Goal: Find specific page/section: Find specific page/section

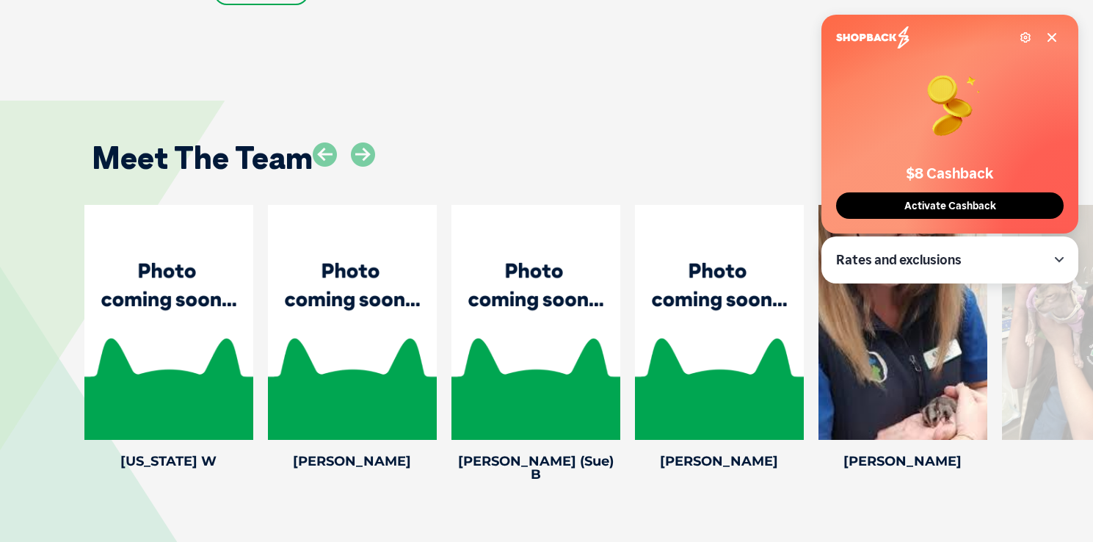
scroll to position [1948, 0]
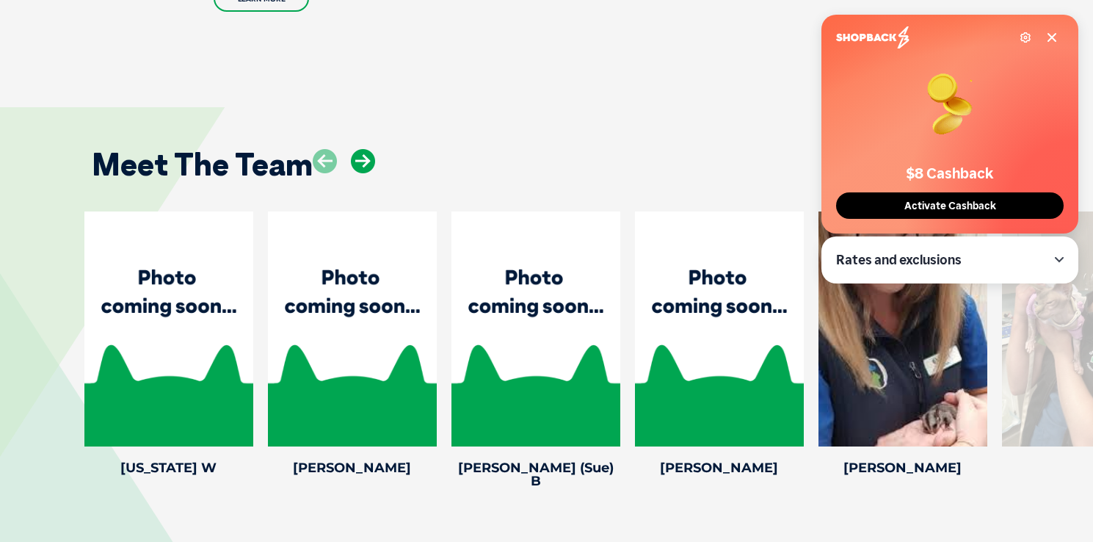
click at [363, 157] on icon at bounding box center [363, 161] width 24 height 24
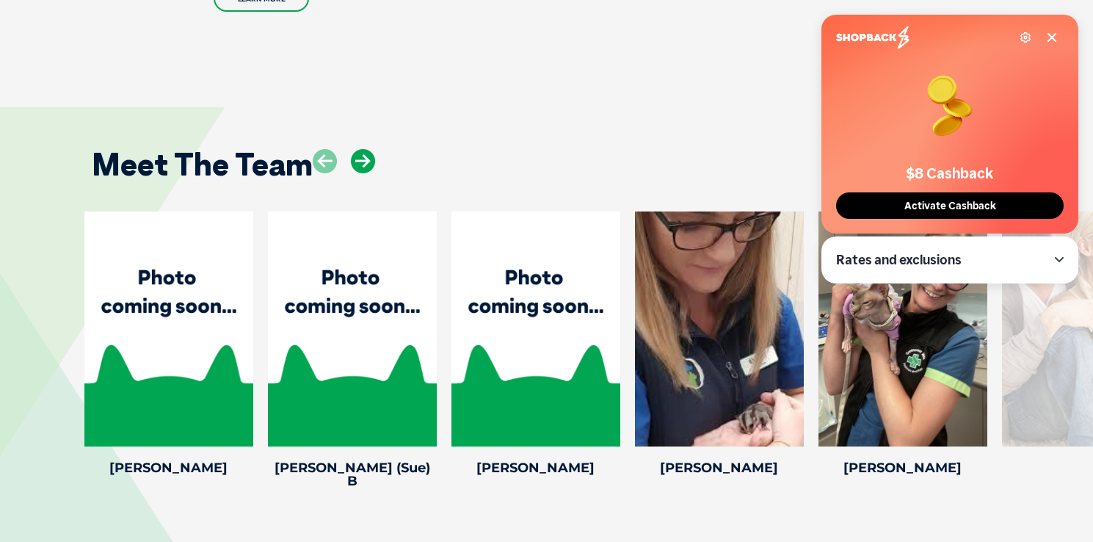
click at [363, 157] on icon at bounding box center [363, 161] width 24 height 24
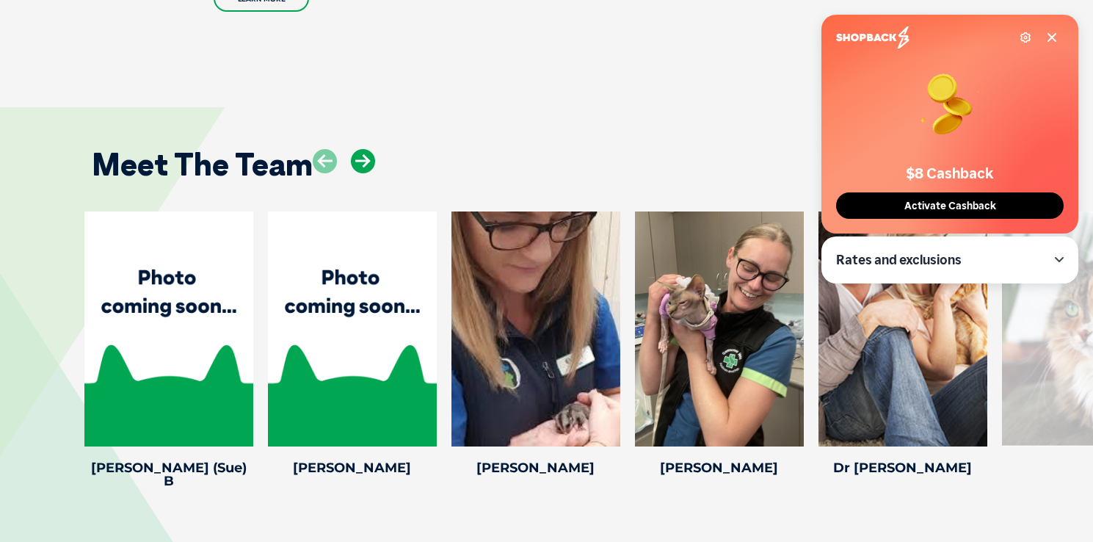
click at [363, 157] on icon at bounding box center [363, 161] width 24 height 24
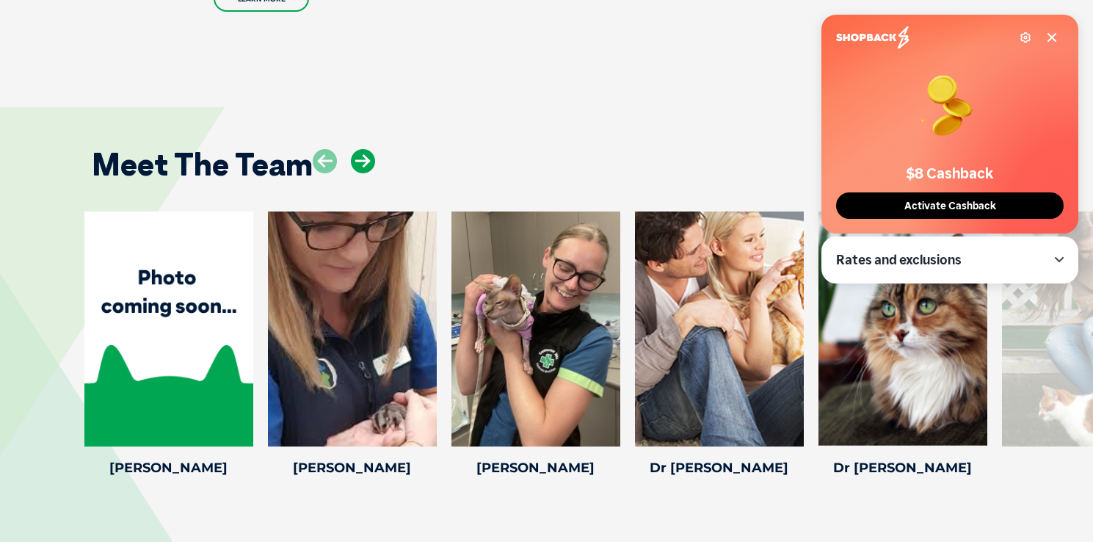
click at [363, 157] on icon at bounding box center [363, 161] width 24 height 24
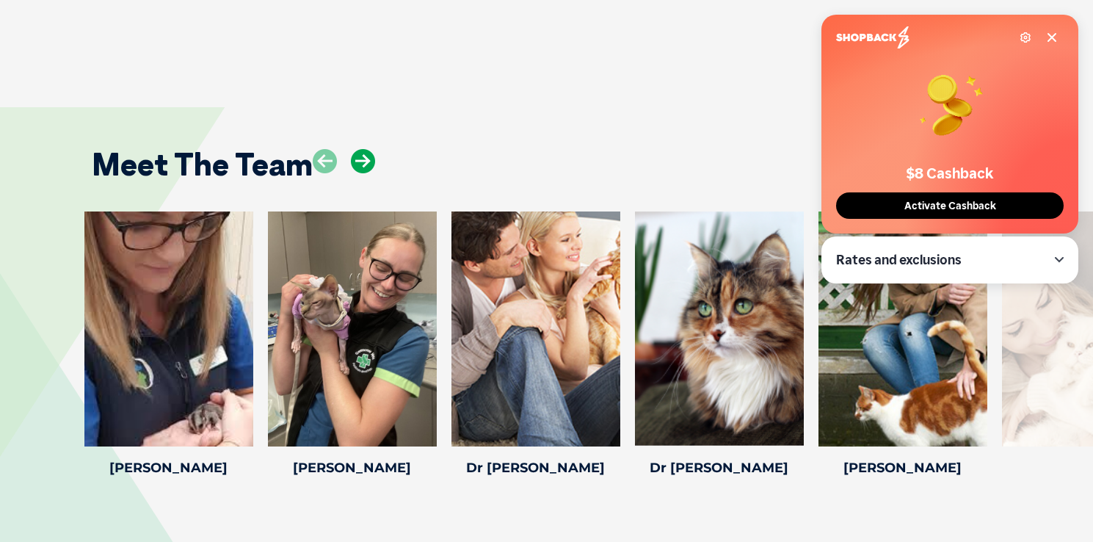
click at [363, 157] on icon at bounding box center [363, 161] width 24 height 24
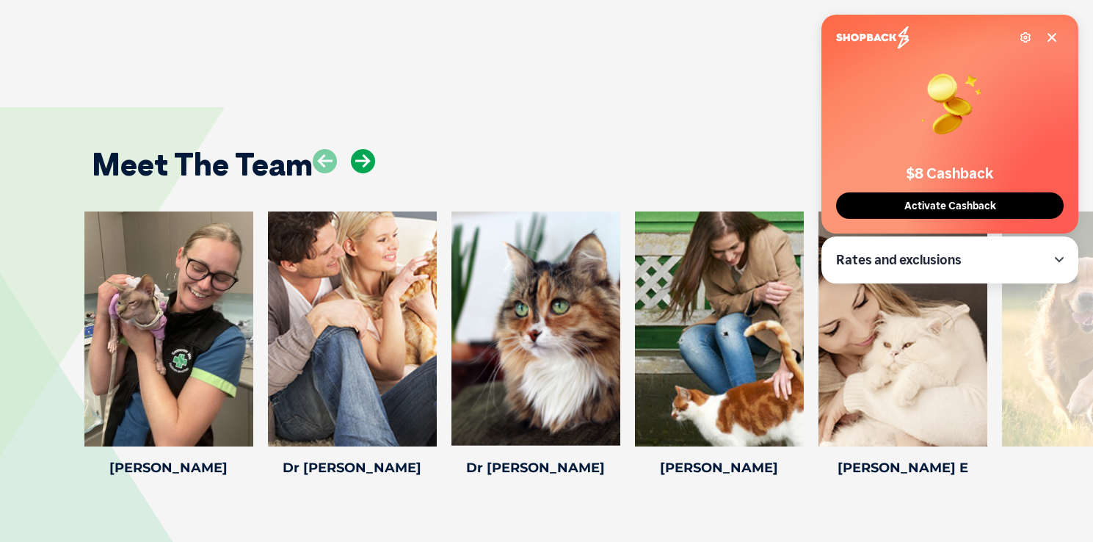
click at [363, 157] on icon at bounding box center [363, 161] width 24 height 24
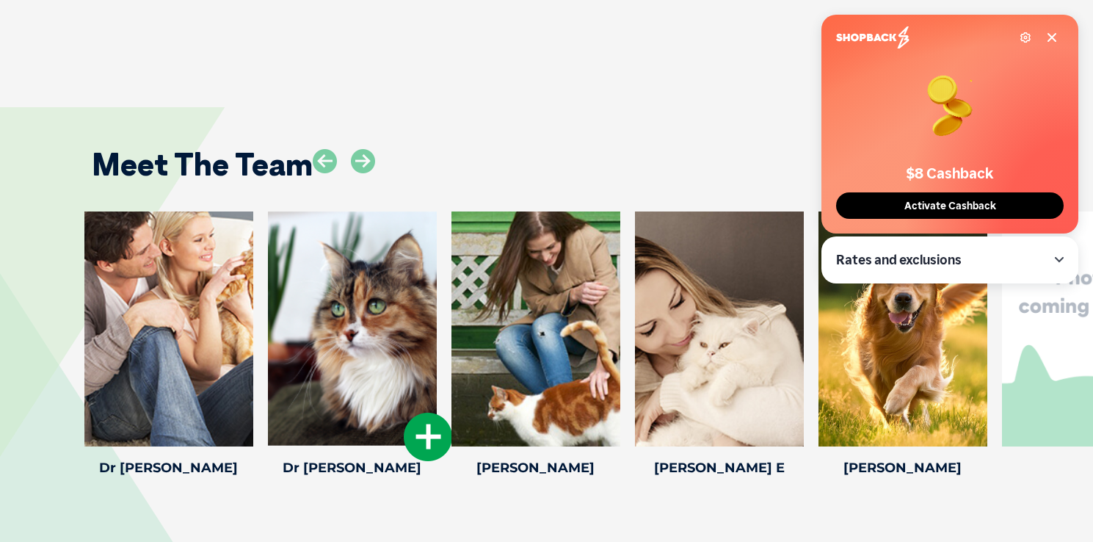
click at [377, 415] on div at bounding box center [352, 328] width 169 height 235
click at [357, 395] on div at bounding box center [352, 328] width 169 height 235
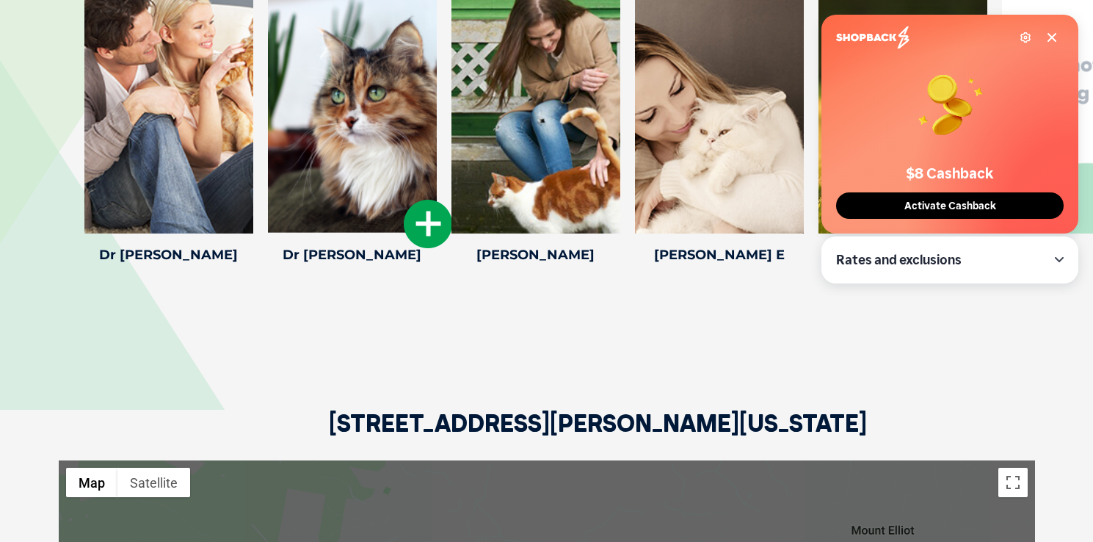
scroll to position [2119, 0]
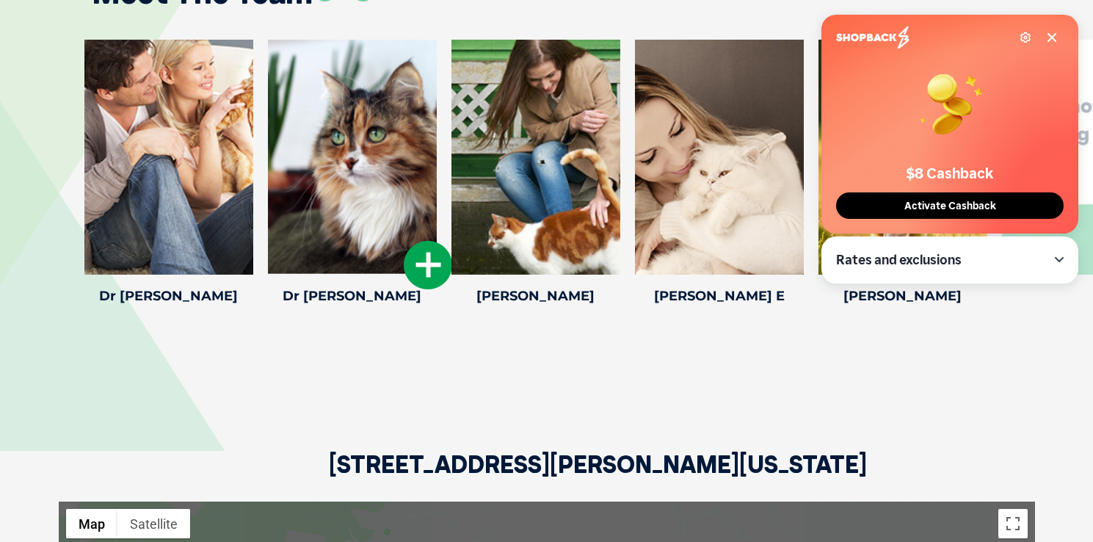
click at [363, 242] on div at bounding box center [352, 157] width 169 height 235
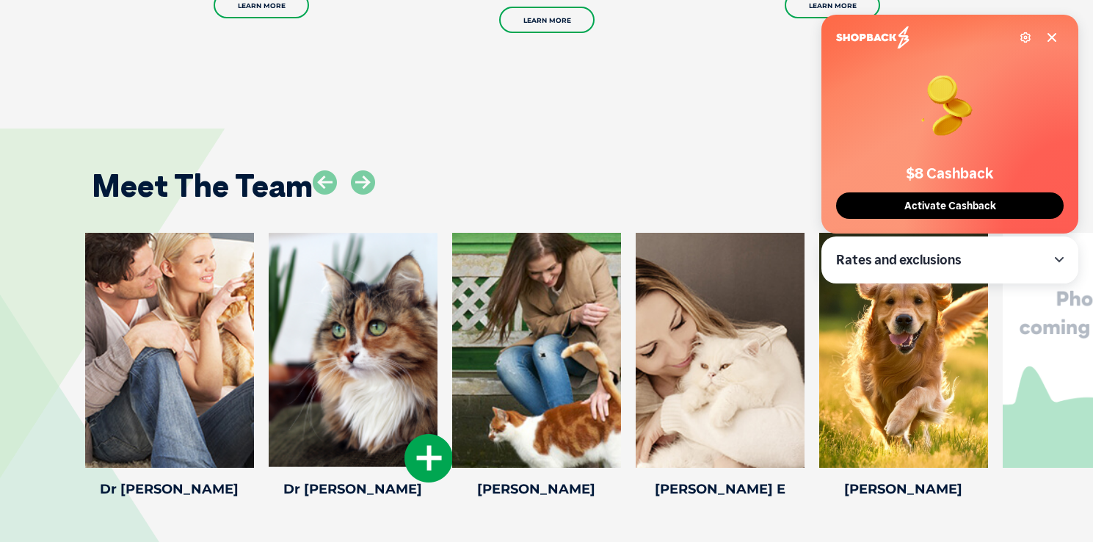
click at [426, 469] on icon at bounding box center [428, 458] width 48 height 48
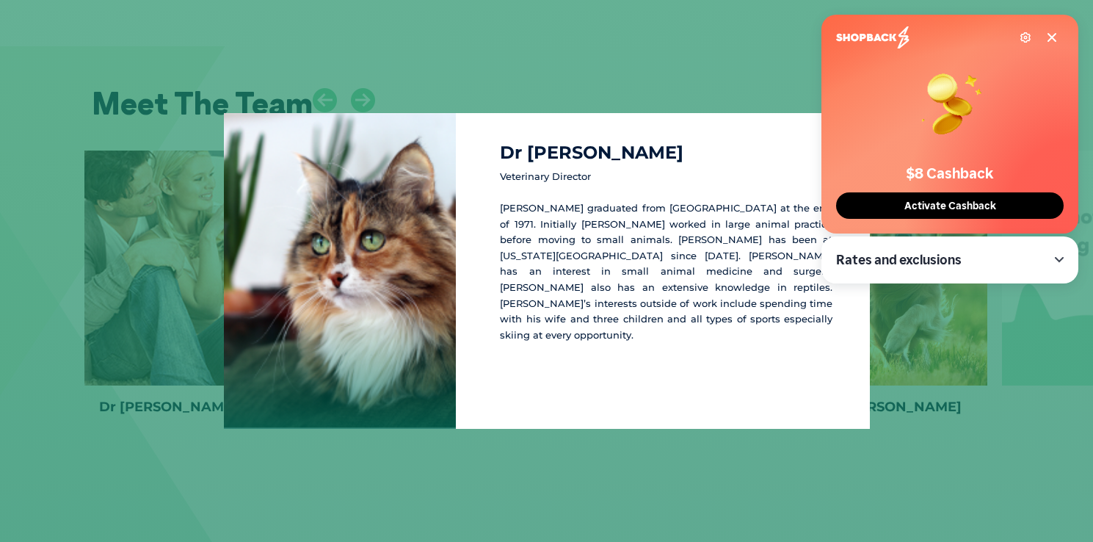
scroll to position [2012, 0]
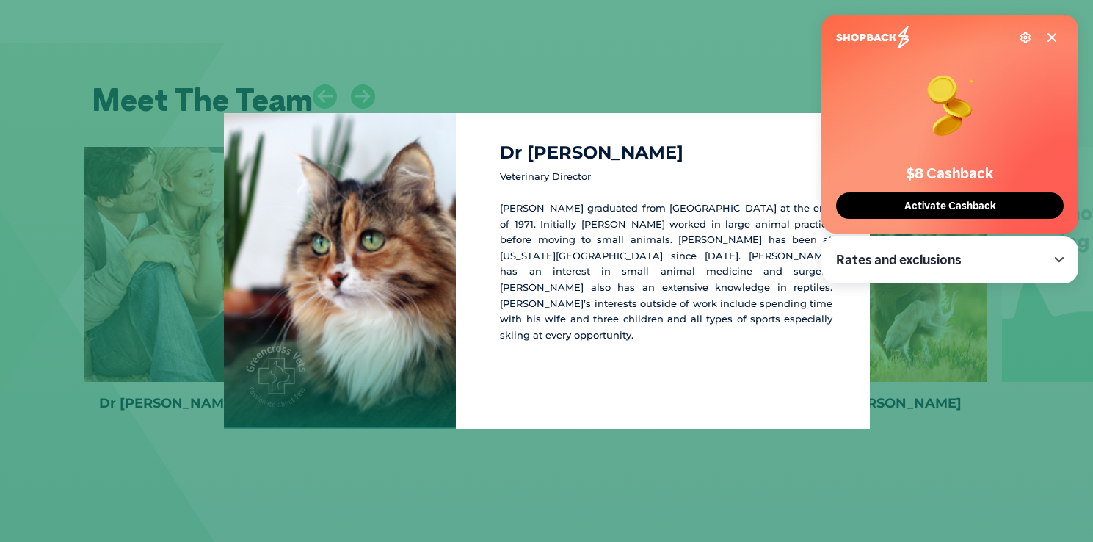
click at [1060, 38] on div "Settings $8 Cashback Activate Cashback" at bounding box center [949, 124] width 257 height 219
click at [1053, 38] on icon at bounding box center [1051, 37] width 7 height 7
